Goal: Task Accomplishment & Management: Use online tool/utility

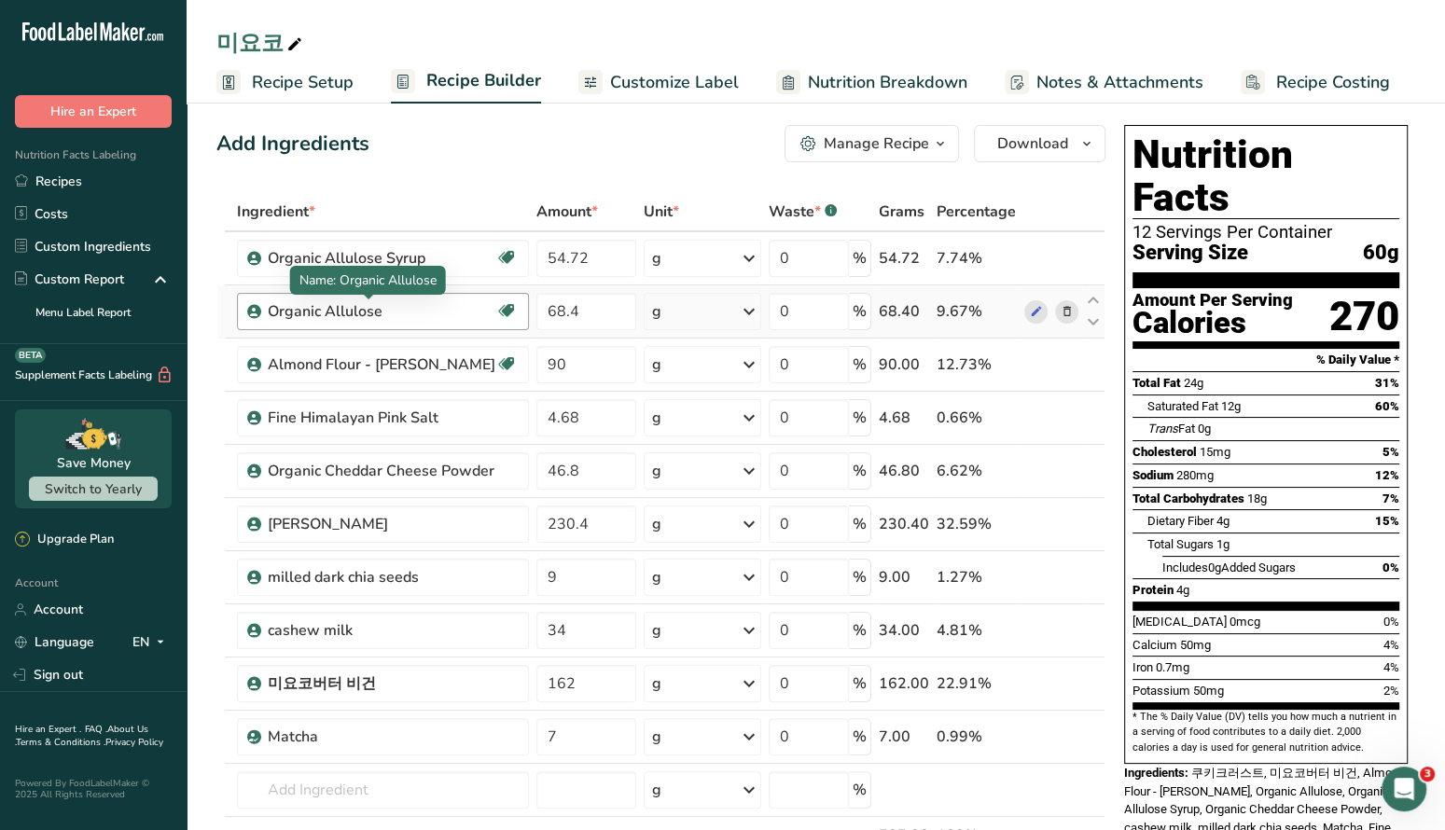
scroll to position [7, 0]
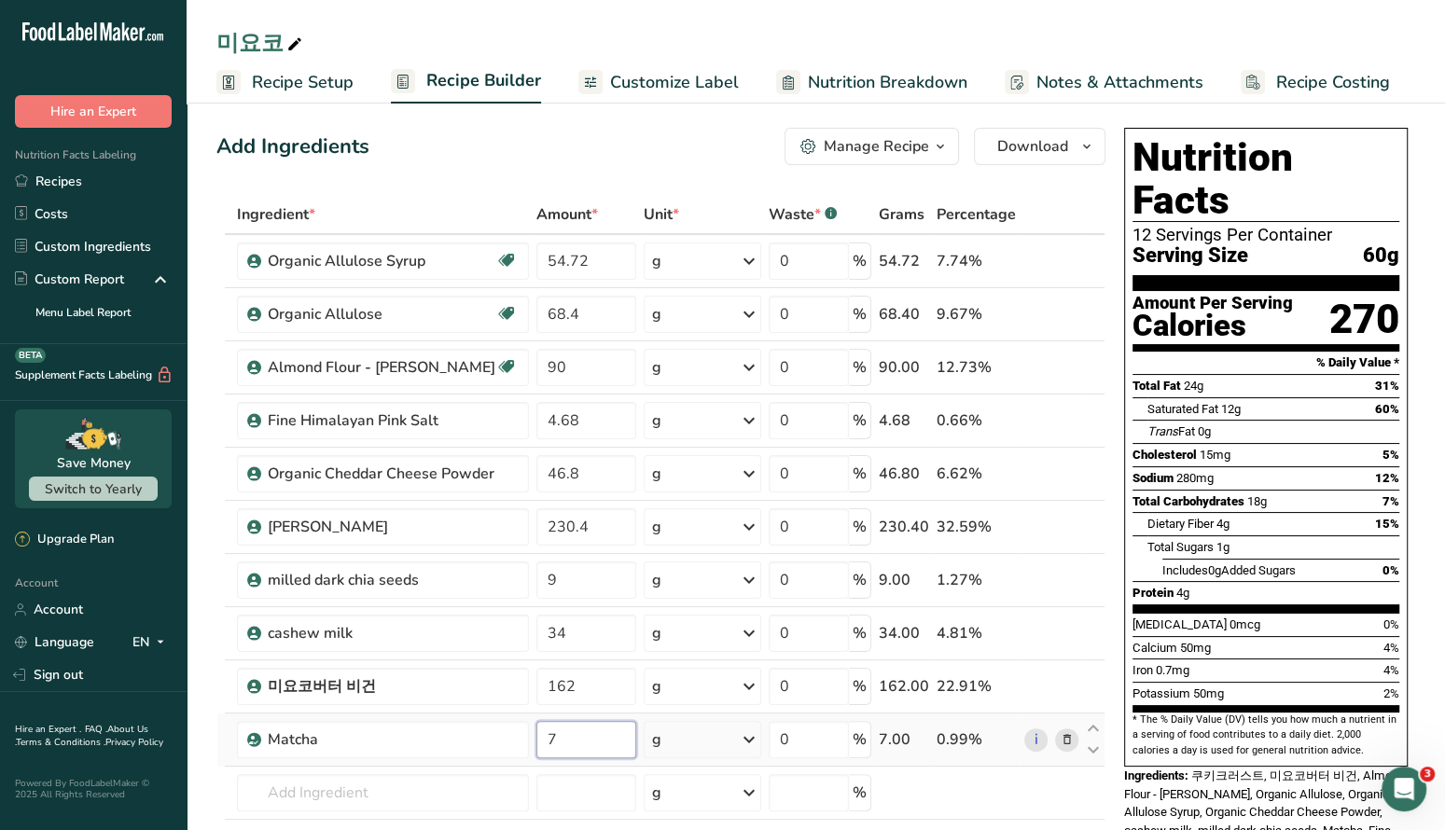
click at [559, 727] on input "7" at bounding box center [586, 739] width 100 height 37
type input "14"
click at [1061, 473] on icon at bounding box center [1066, 475] width 13 height 20
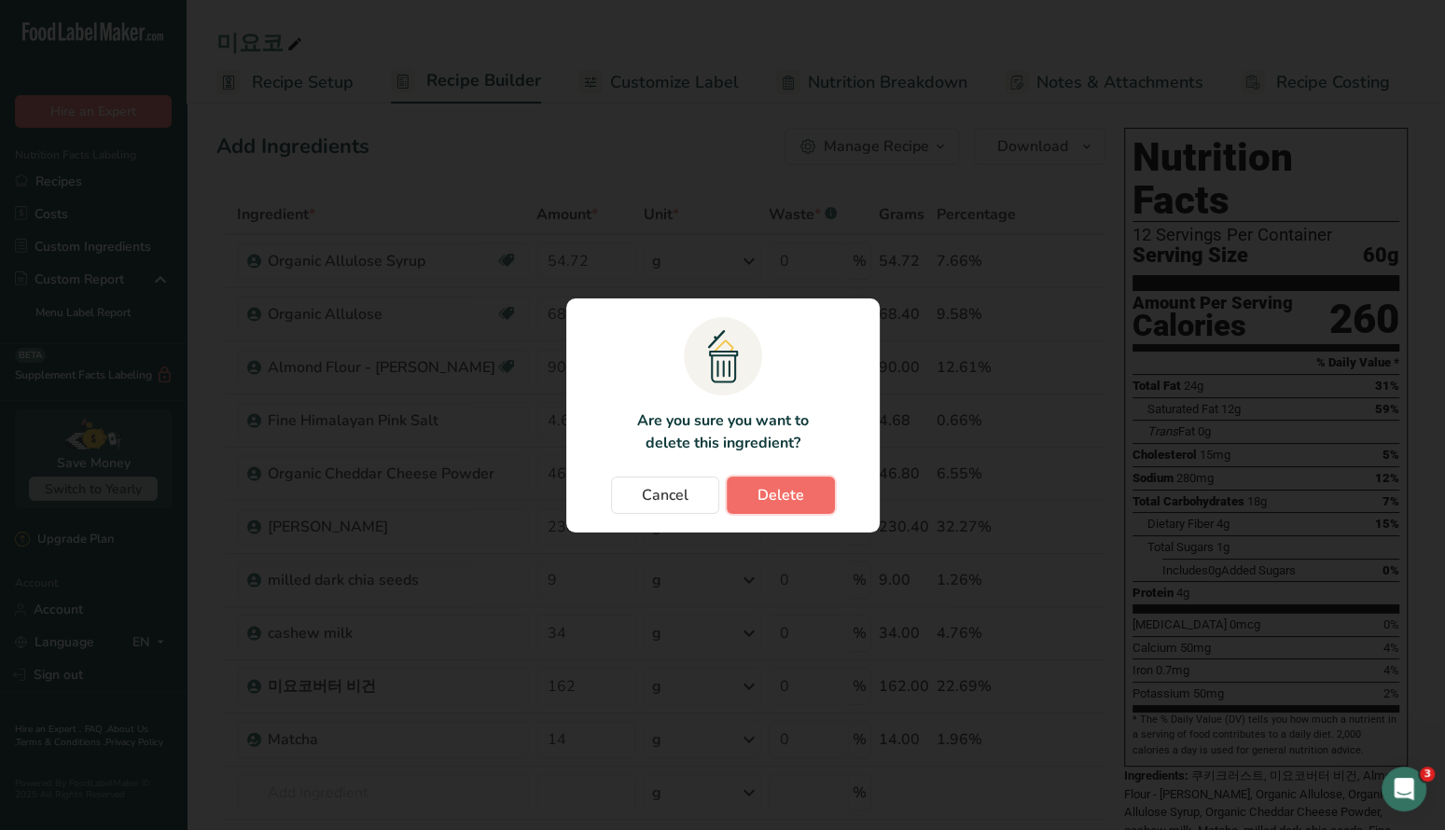
click at [784, 509] on button "Delete" at bounding box center [781, 495] width 108 height 37
type input "230.4"
type input "9"
type input "34"
type input "162"
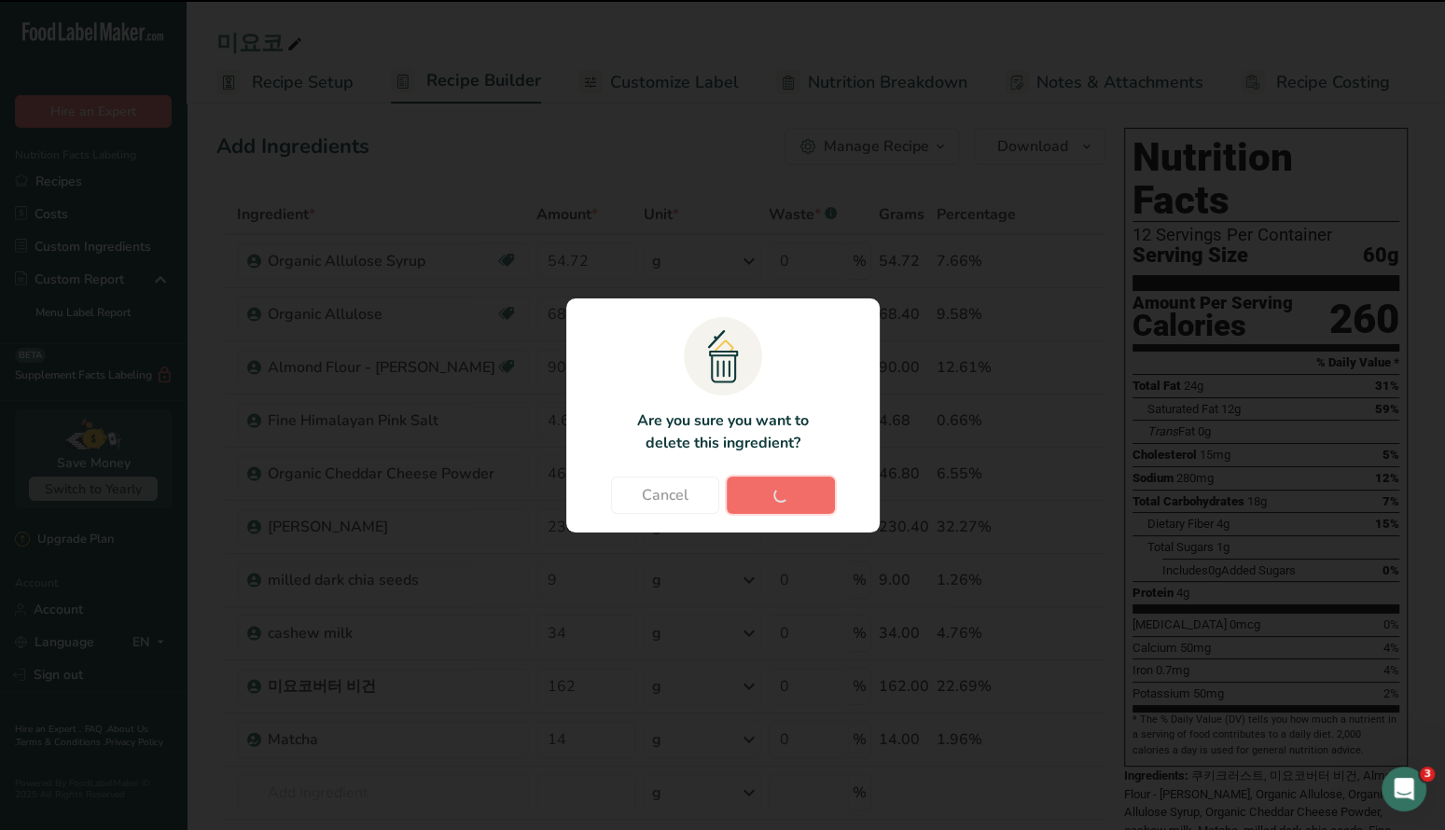
type input "14"
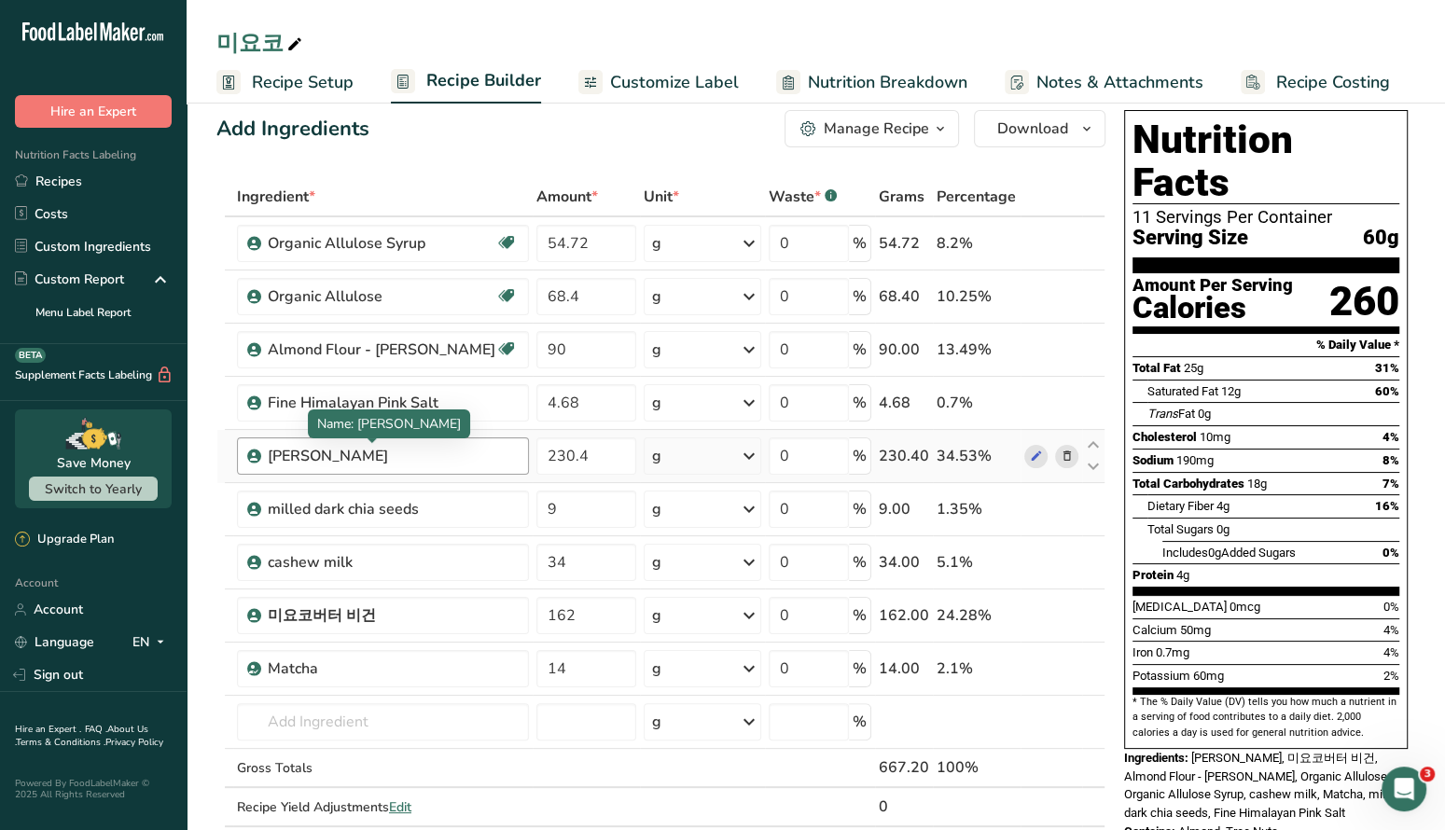
scroll to position [0, 0]
